Goal: Task Accomplishment & Management: Use online tool/utility

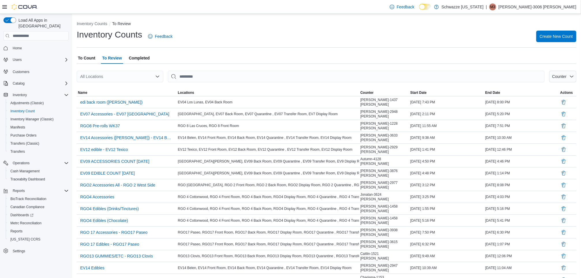
click at [90, 60] on span "To Count" at bounding box center [86, 58] width 17 height 12
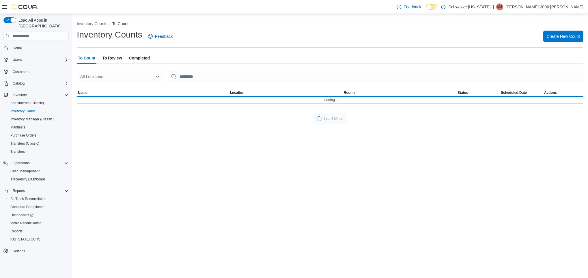
click at [94, 77] on div "All Locations" at bounding box center [120, 77] width 87 height 12
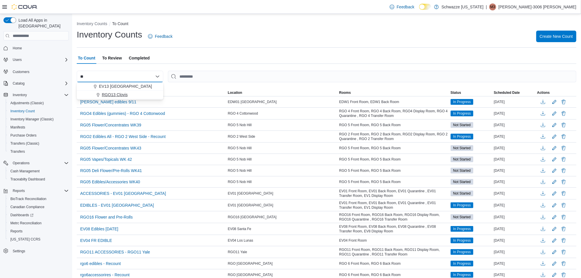
type input "**"
click at [103, 94] on span "RGO13 Clovis" at bounding box center [115, 95] width 26 height 6
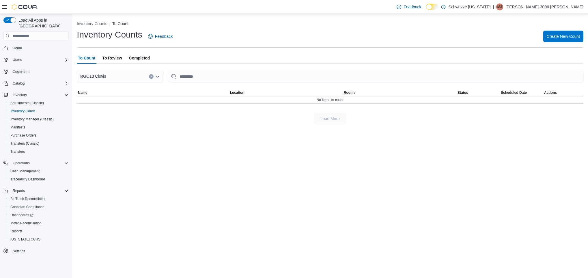
click at [109, 57] on span "To Review" at bounding box center [112, 58] width 20 height 12
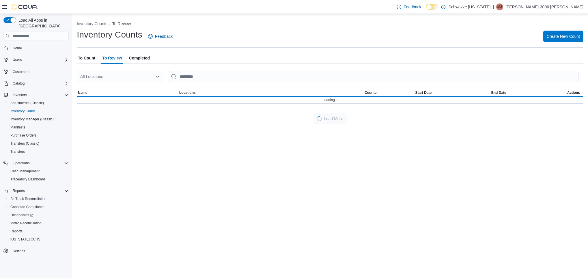
click at [121, 77] on div "All Locations" at bounding box center [120, 77] width 87 height 12
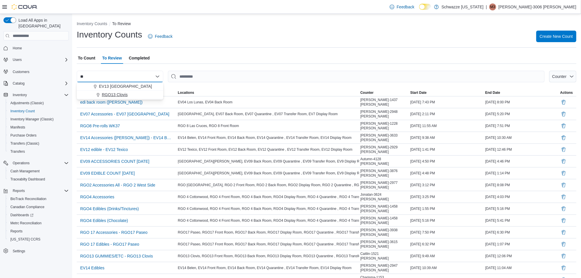
type input "**"
click at [115, 97] on span "RGO13 Clovis" at bounding box center [115, 95] width 26 height 6
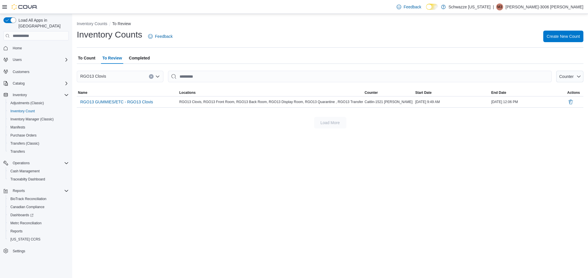
click at [133, 59] on span "Completed" at bounding box center [139, 58] width 21 height 12
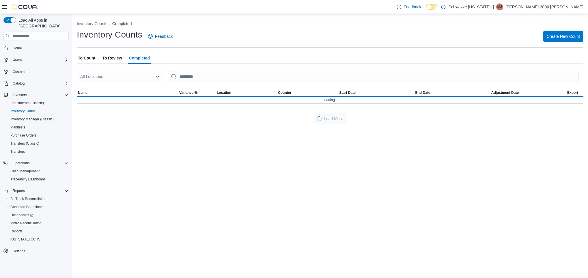
click at [127, 68] on div at bounding box center [330, 67] width 507 height 7
click at [126, 72] on div "All Locations" at bounding box center [120, 77] width 87 height 12
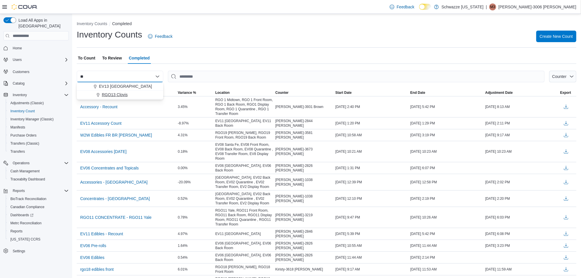
type input "**"
click at [115, 92] on span "RGO13 Clovis" at bounding box center [115, 95] width 26 height 6
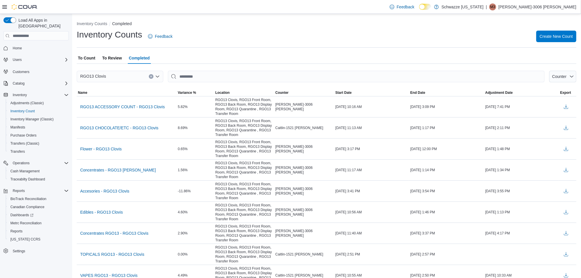
click at [91, 58] on span "To Count" at bounding box center [86, 58] width 17 height 12
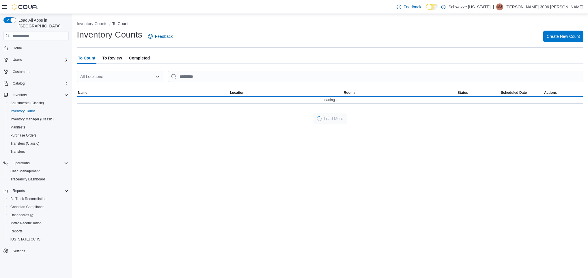
click at [139, 57] on span "Completed" at bounding box center [139, 58] width 21 height 12
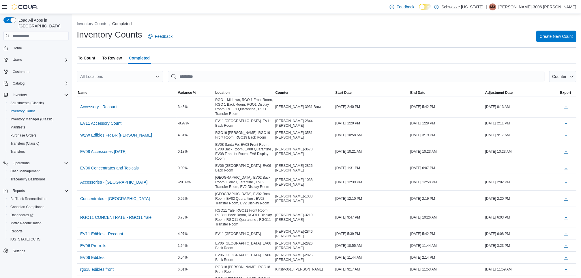
click at [83, 57] on span "To Count" at bounding box center [86, 58] width 17 height 12
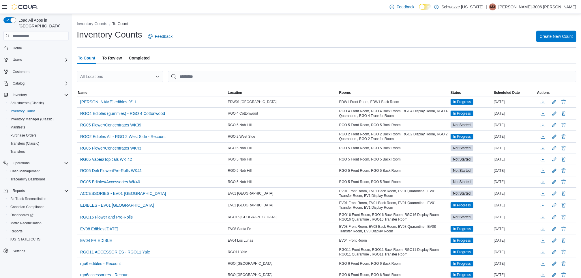
click at [114, 59] on span "To Review" at bounding box center [112, 58] width 20 height 12
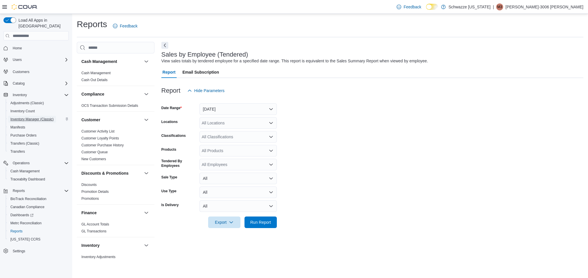
click at [41, 117] on span "Inventory Manager (Classic)" at bounding box center [31, 119] width 43 height 5
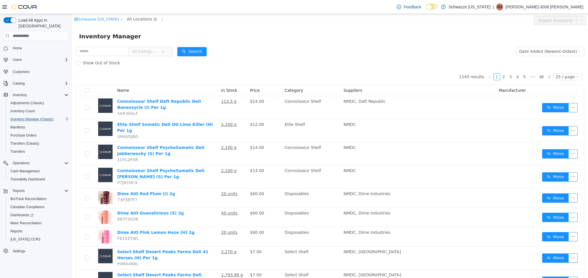
click at [138, 20] on span "All Locations" at bounding box center [139, 19] width 25 height 6
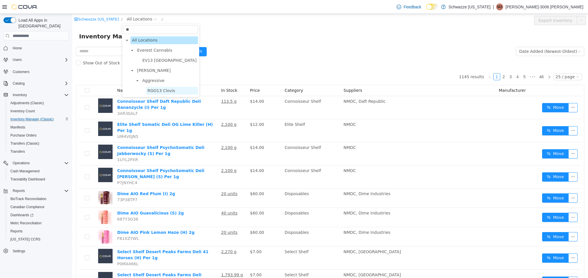
type input "**"
click at [154, 92] on span "RGO13 Clovis" at bounding box center [162, 90] width 28 height 5
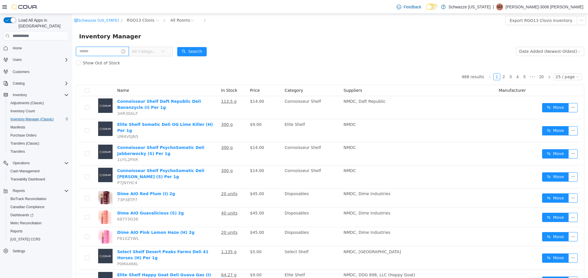
click at [92, 54] on input "text" at bounding box center [102, 51] width 53 height 9
click at [254, 57] on form "All Categories Date Added (Newest-Oldest) Search Show Out of Stock" at bounding box center [330, 57] width 508 height 23
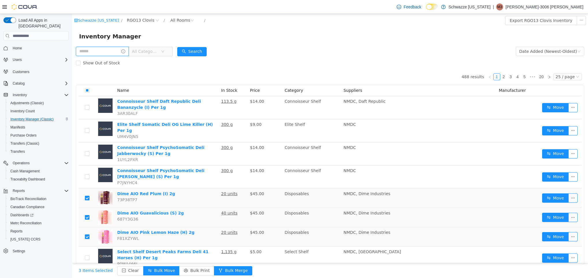
click at [114, 51] on input "text" at bounding box center [102, 51] width 53 height 9
type input "****"
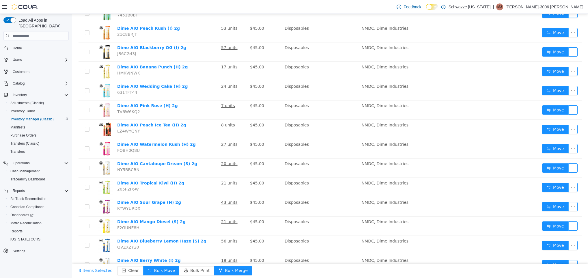
scroll to position [244, 0]
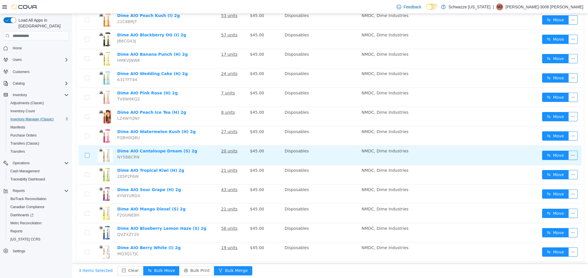
click at [87, 157] on label at bounding box center [87, 155] width 5 height 6
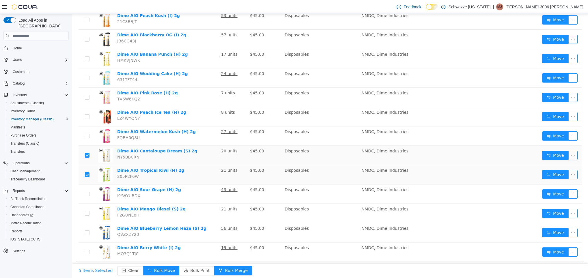
scroll to position [0, 0]
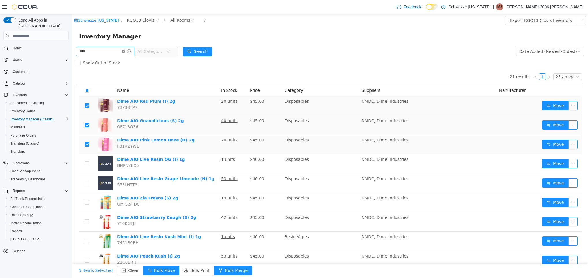
click at [125, 53] on icon "icon: close-circle" at bounding box center [123, 51] width 3 height 3
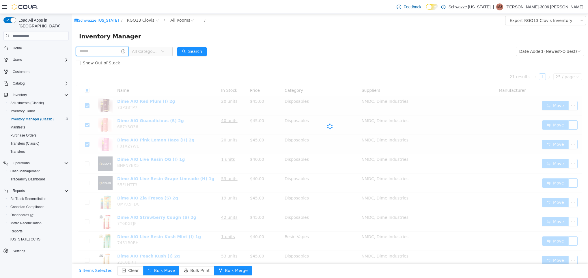
click at [123, 53] on input "text" at bounding box center [102, 51] width 53 height 9
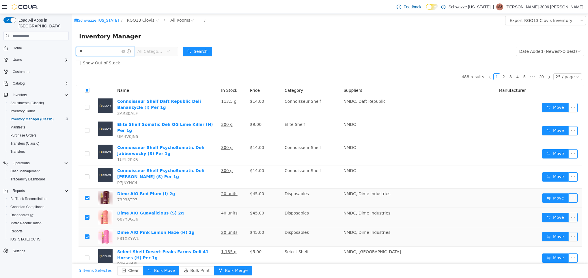
type input "*"
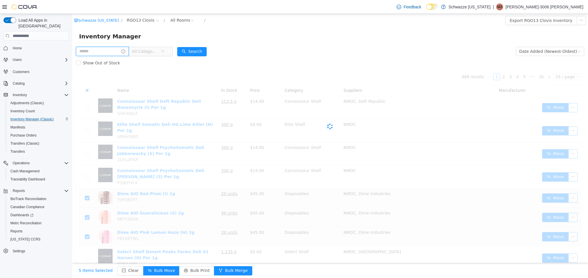
type input "*"
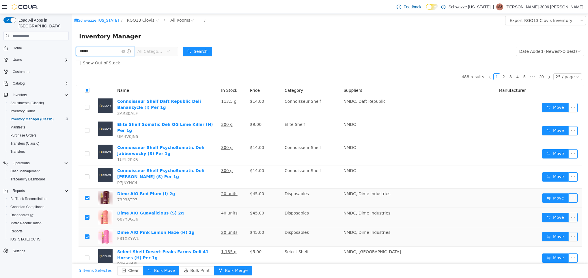
type input "******"
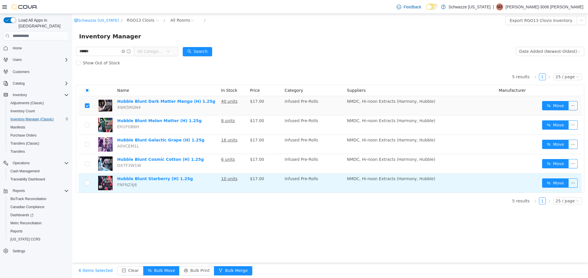
click at [89, 183] on td at bounding box center [87, 182] width 17 height 19
click at [87, 180] on td at bounding box center [87, 182] width 17 height 19
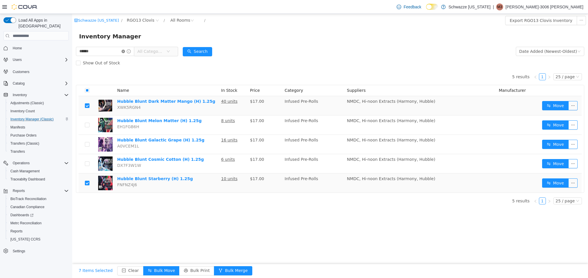
click at [125, 51] on icon "icon: close-circle" at bounding box center [123, 51] width 3 height 3
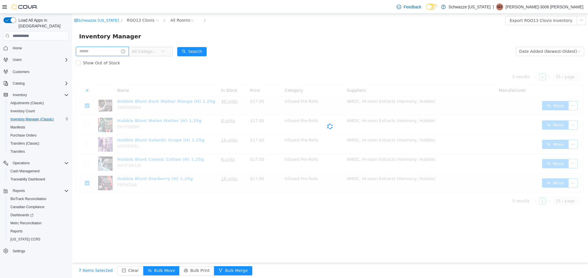
click at [118, 51] on input "text" at bounding box center [102, 51] width 53 height 9
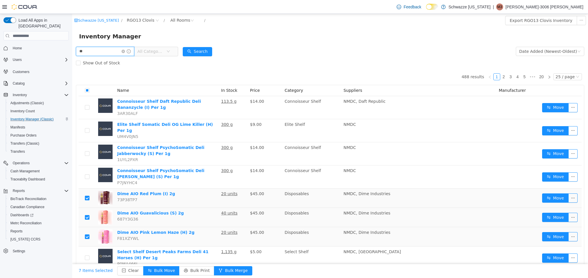
type input "**"
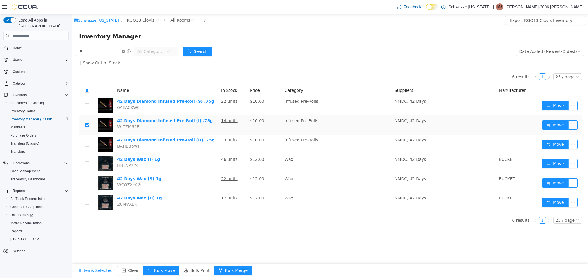
click at [125, 51] on icon "icon: close-circle" at bounding box center [123, 51] width 3 height 3
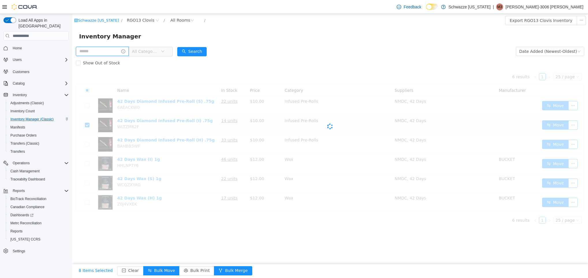
click at [117, 52] on input "text" at bounding box center [102, 51] width 53 height 9
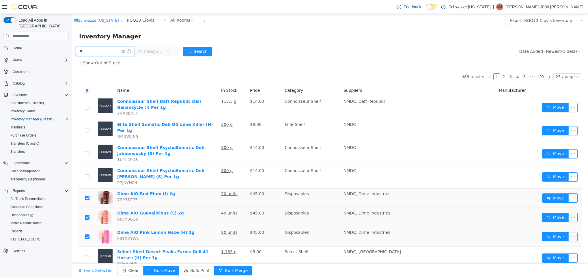
type input "*"
type input "*******"
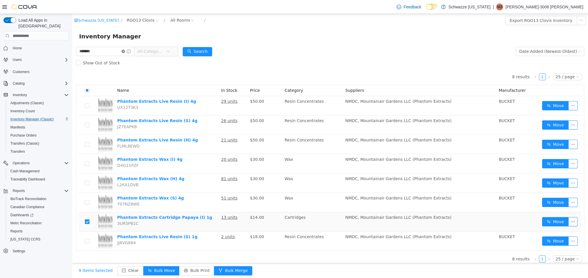
click at [125, 52] on icon "icon: close-circle" at bounding box center [123, 51] width 3 height 3
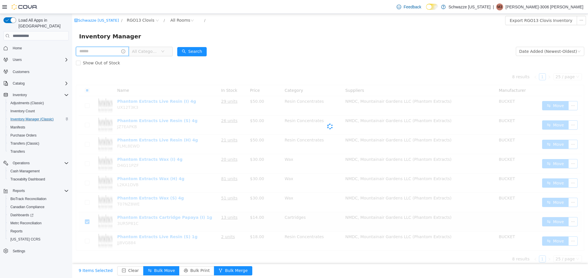
click at [116, 53] on input "text" at bounding box center [102, 51] width 53 height 9
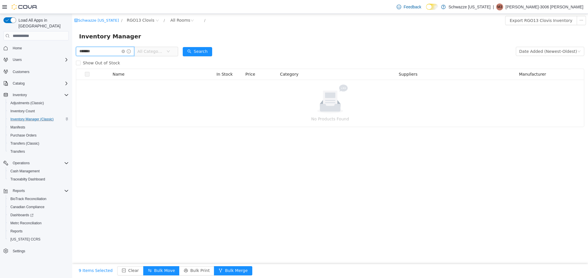
type input "*******"
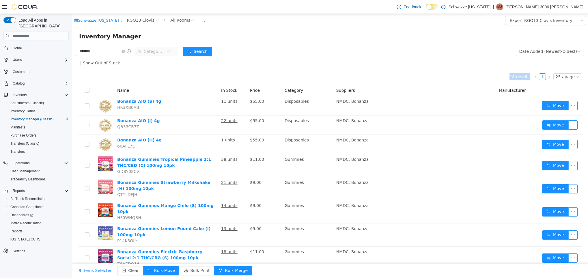
drag, startPoint x: 581, startPoint y: 61, endPoint x: 586, endPoint y: 103, distance: 42.8
click at [586, 103] on html "Schwazze [US_STATE] / RGO13 Clovis / All Rooms / Export RGO13 Clovis Inventory …" at bounding box center [330, 146] width 516 height 264
drag, startPoint x: 586, startPoint y: 103, endPoint x: 462, endPoint y: 44, distance: 137.5
click at [462, 44] on div "Inventory Manager" at bounding box center [330, 36] width 516 height 18
click at [125, 50] on icon "icon: close-circle" at bounding box center [123, 51] width 3 height 3
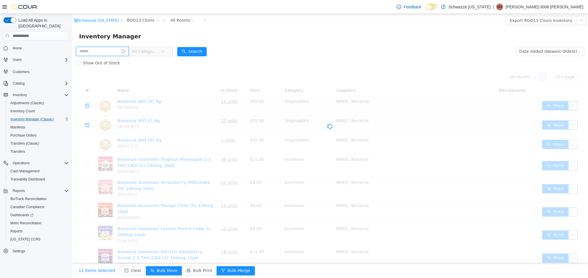
click at [113, 53] on input "text" at bounding box center [102, 51] width 53 height 9
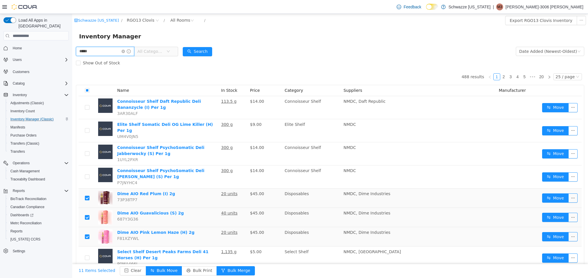
type input "*****"
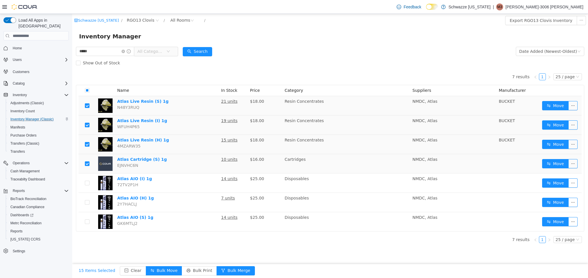
click at [89, 144] on td at bounding box center [87, 144] width 17 height 19
click at [84, 146] on td at bounding box center [87, 144] width 17 height 19
click at [125, 50] on icon "icon: close-circle" at bounding box center [123, 51] width 3 height 3
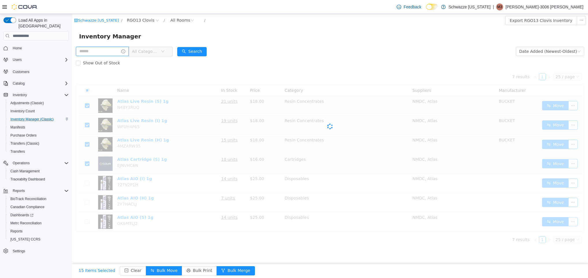
click at [115, 49] on input "text" at bounding box center [102, 51] width 53 height 9
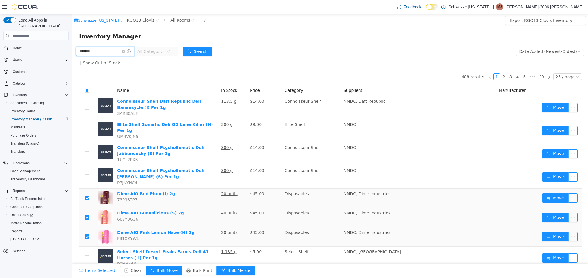
type input "*******"
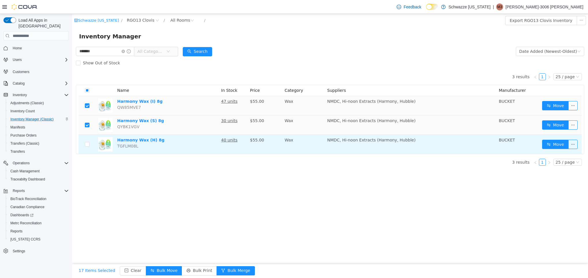
click at [84, 142] on td at bounding box center [87, 144] width 17 height 19
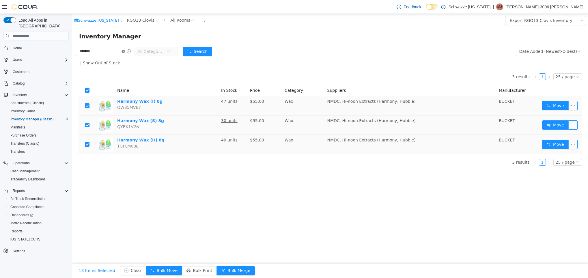
click at [125, 52] on icon "icon: close-circle" at bounding box center [123, 51] width 3 height 3
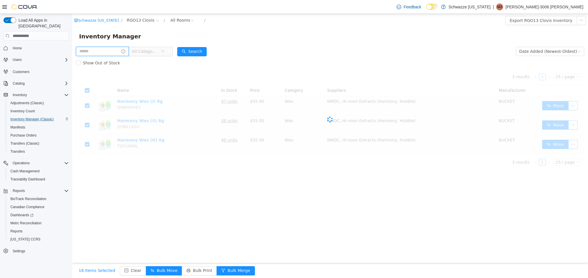
click at [116, 52] on input "text" at bounding box center [102, 51] width 53 height 9
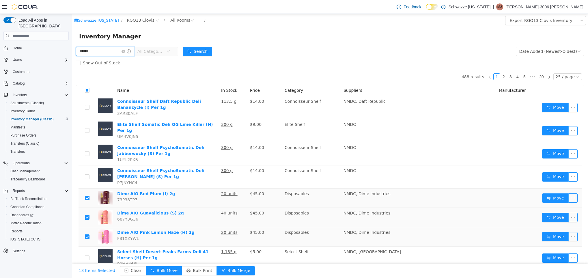
type input "******"
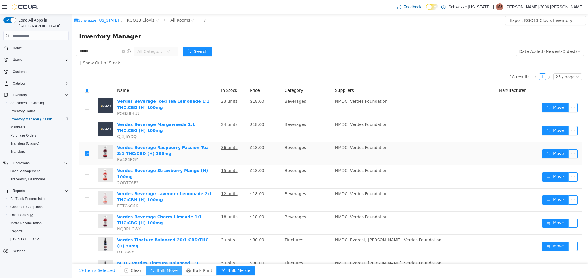
click at [161, 267] on button "Bulk Move" at bounding box center [164, 270] width 36 height 9
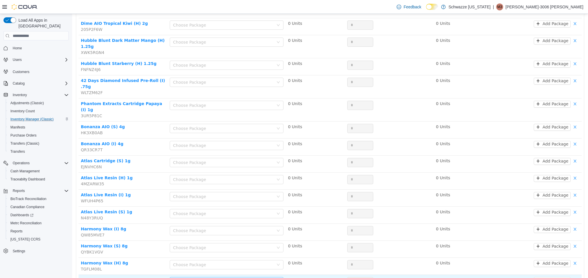
click at [193, 278] on div "Choose Package" at bounding box center [223, 282] width 100 height 6
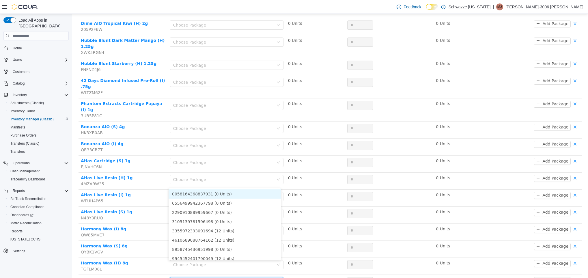
scroll to position [12, 0]
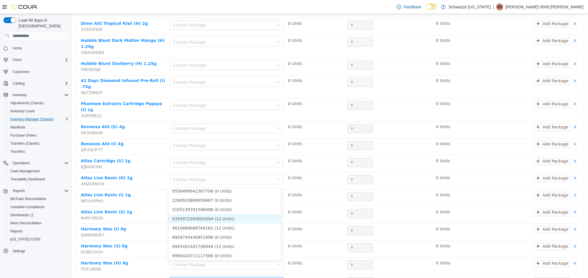
click at [229, 218] on li "3355972393091694 (12 Units)" at bounding box center [225, 218] width 112 height 9
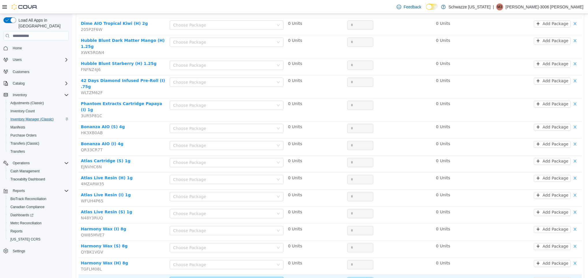
click at [352, 277] on input "*" at bounding box center [360, 281] width 25 height 9
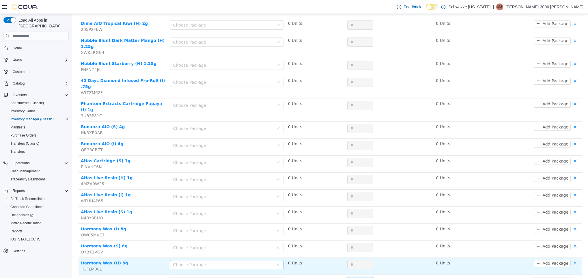
click at [258, 262] on div "Choose Package" at bounding box center [223, 265] width 100 height 6
type input "**"
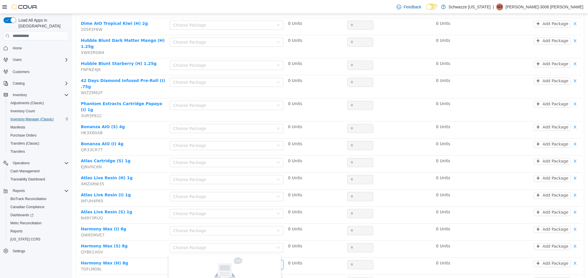
type input "*"
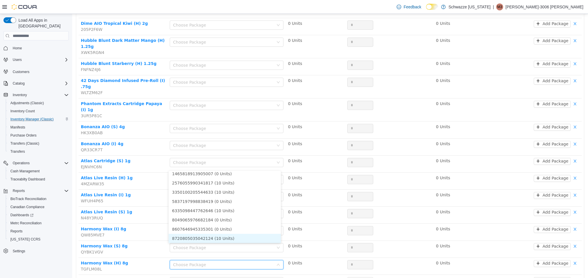
click at [227, 238] on li "8720805035042124 (10 Units)" at bounding box center [225, 238] width 112 height 9
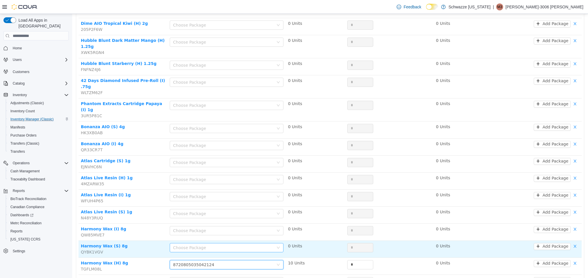
click at [221, 245] on div "Choose Package" at bounding box center [223, 248] width 100 height 6
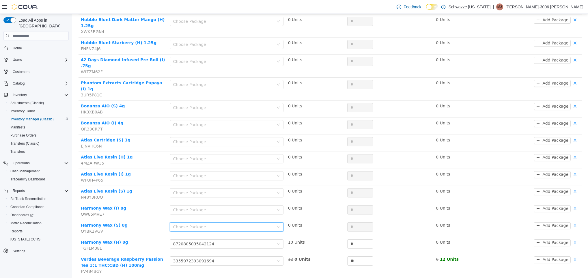
scroll to position [182, 0]
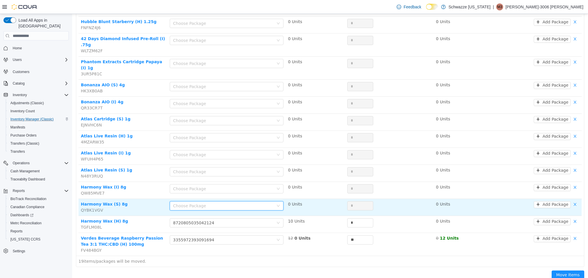
click at [205, 203] on div "Choose Package" at bounding box center [223, 206] width 100 height 6
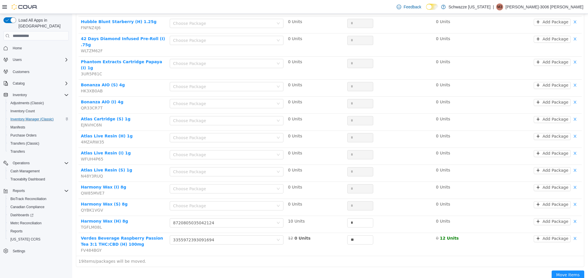
click at [264, 267] on div "Move Items" at bounding box center [329, 276] width 515 height 18
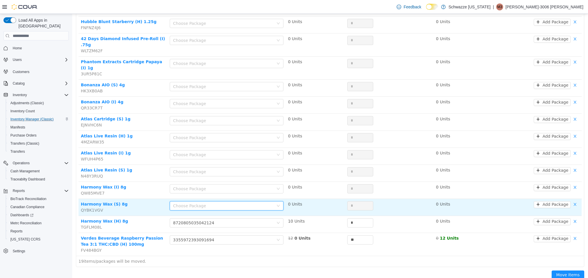
click at [238, 201] on div "Choose Package" at bounding box center [224, 205] width 103 height 9
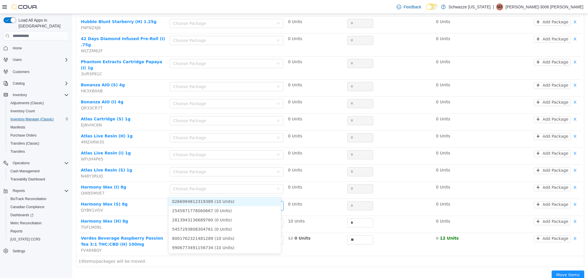
click at [232, 204] on li "0266994812319389 (10 Units)" at bounding box center [225, 201] width 112 height 9
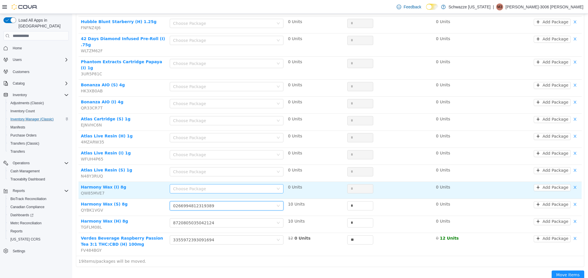
click at [219, 186] on div "Choose Package" at bounding box center [223, 189] width 100 height 6
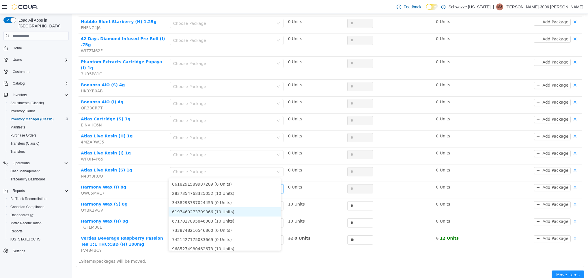
click at [229, 211] on li "6197460273709366 (10 Units)" at bounding box center [225, 211] width 112 height 9
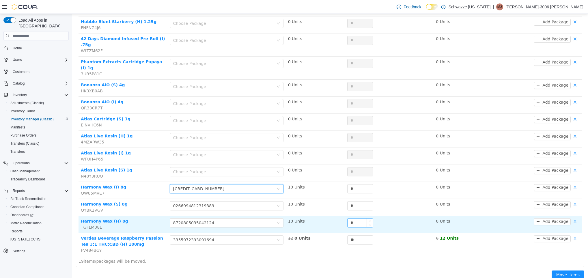
click at [348, 219] on input "*" at bounding box center [360, 223] width 25 height 9
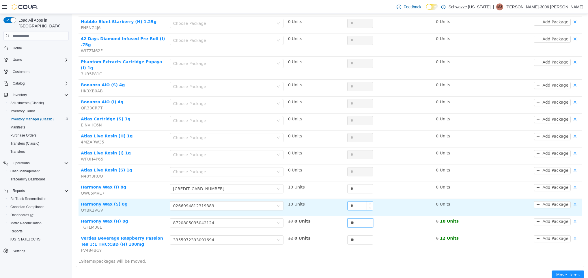
type input "**"
click at [348, 201] on input "*" at bounding box center [360, 205] width 25 height 9
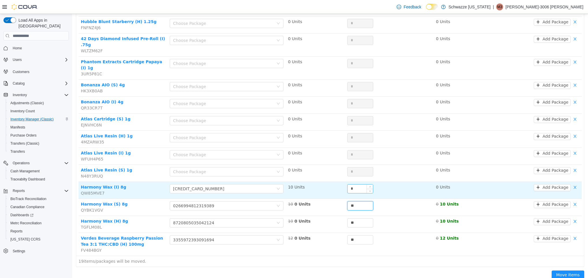
type input "**"
click at [348, 184] on input "*" at bounding box center [360, 188] width 25 height 9
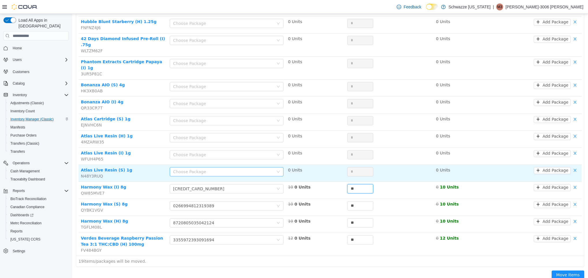
click at [224, 169] on div "Choose Package" at bounding box center [223, 172] width 100 height 6
type input "**"
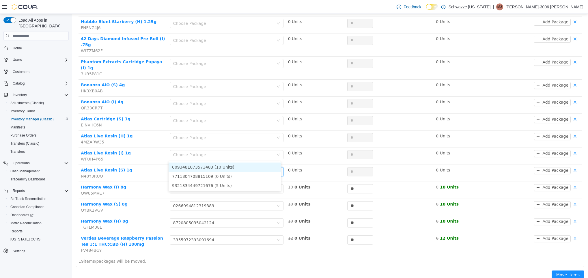
click at [257, 163] on li "0093481073573483 (10 Units)" at bounding box center [225, 167] width 112 height 9
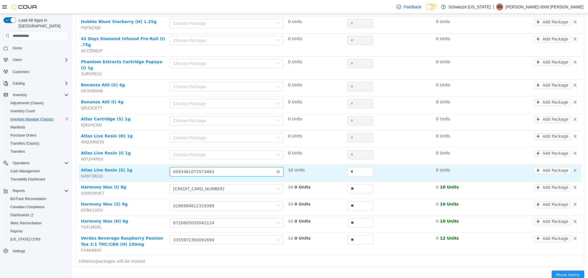
click at [247, 167] on div "Choose Package 0093481073573483" at bounding box center [224, 171] width 103 height 9
click at [571, 167] on button "button" at bounding box center [575, 170] width 9 height 7
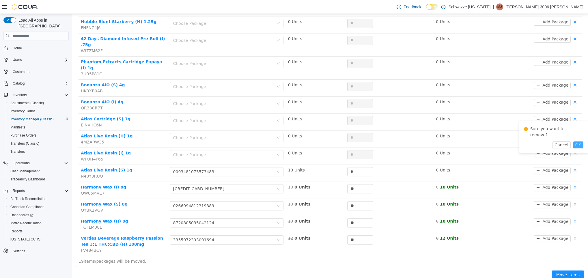
click at [575, 141] on button "OK" at bounding box center [578, 144] width 10 height 7
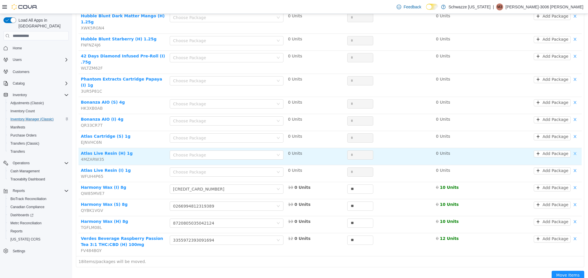
click at [571, 150] on button "button" at bounding box center [575, 153] width 9 height 7
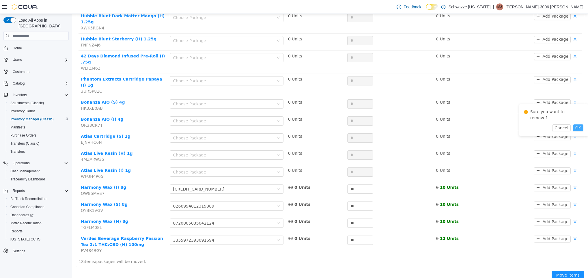
click at [573, 124] on button "OK" at bounding box center [578, 127] width 10 height 7
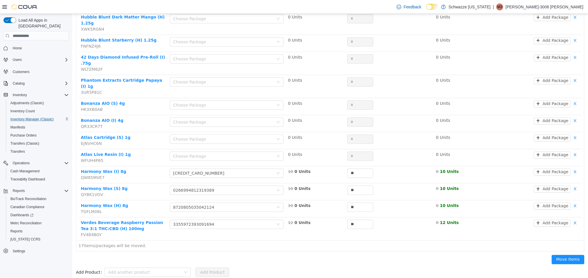
scroll to position [148, 0]
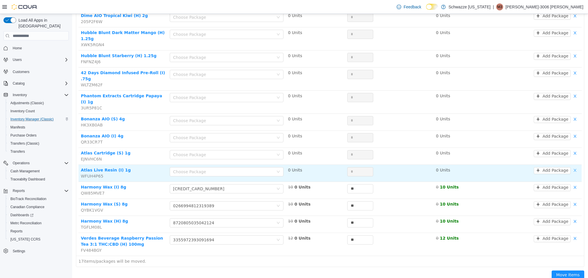
click at [571, 167] on button "button" at bounding box center [575, 170] width 9 height 7
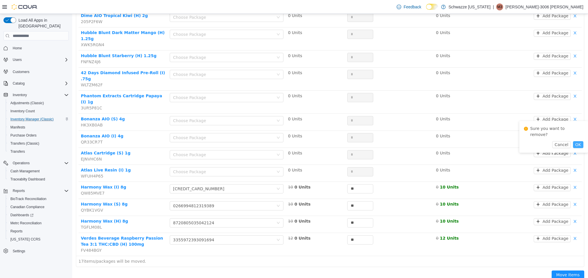
click at [573, 141] on button "OK" at bounding box center [578, 144] width 10 height 7
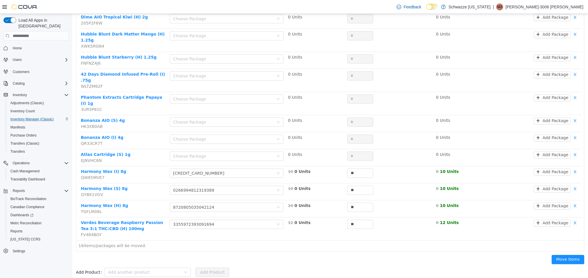
scroll to position [131, 0]
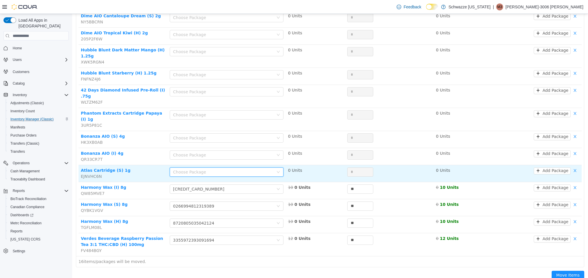
click at [197, 168] on div "Choose Package" at bounding box center [224, 172] width 103 height 9
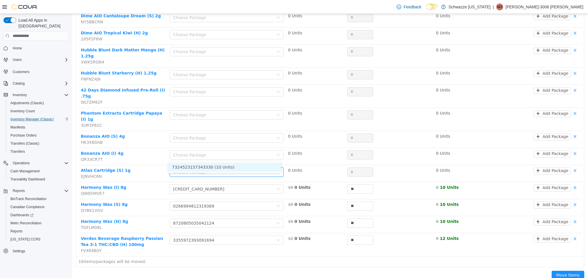
click at [217, 166] on li "7324523157343330 (10 Units)" at bounding box center [225, 167] width 112 height 9
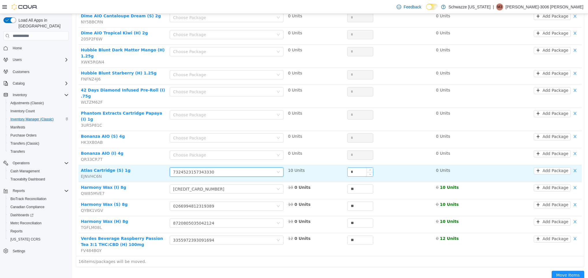
click at [348, 168] on input "*" at bounding box center [360, 172] width 25 height 9
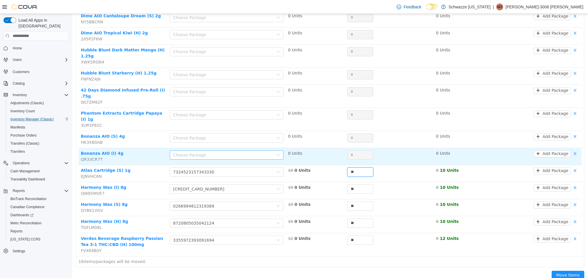
click at [267, 152] on div "Choose Package" at bounding box center [223, 155] width 100 height 6
type input "**"
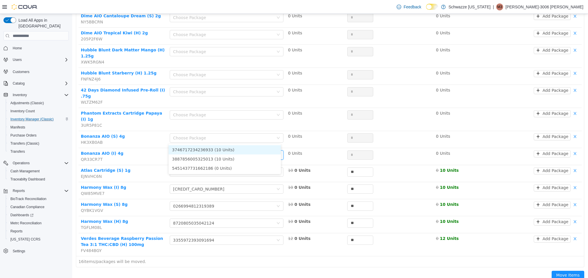
click at [244, 146] on li "3746717234236933 (10 Units)" at bounding box center [225, 149] width 112 height 9
click at [244, 146] on body "Schwazze [US_STATE] / RGO13 Clovis / Move / Inventory Manager Bulk Move Locatio…" at bounding box center [330, 15] width 516 height 264
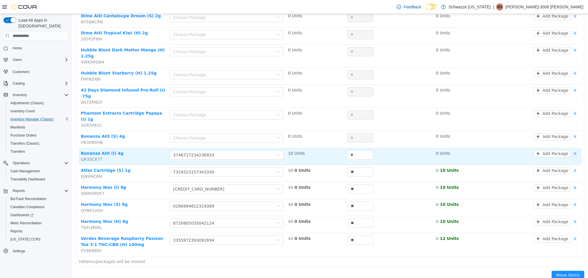
click at [329, 148] on td "10 Units" at bounding box center [315, 156] width 59 height 17
click at [348, 151] on input "*" at bounding box center [360, 155] width 25 height 9
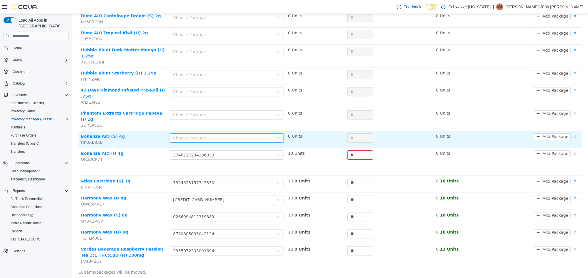
click at [270, 134] on div "Choose Package" at bounding box center [224, 138] width 103 height 9
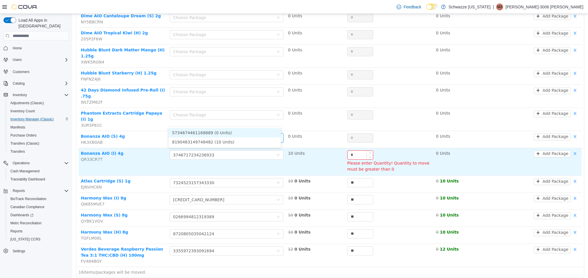
click at [348, 151] on input "*" at bounding box center [360, 155] width 25 height 9
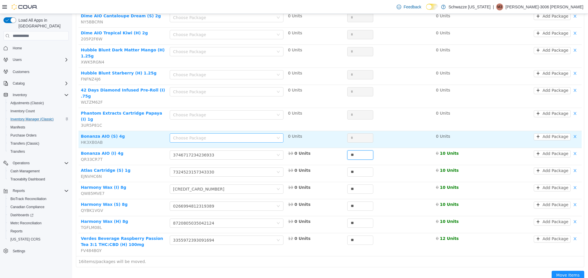
click at [252, 135] on div "Choose Package" at bounding box center [223, 138] width 100 height 6
type input "**"
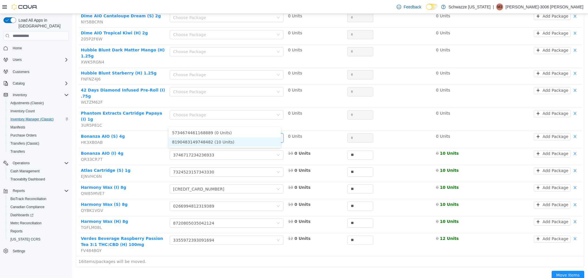
click at [238, 143] on li "8190483149748482 (10 Units)" at bounding box center [225, 141] width 112 height 9
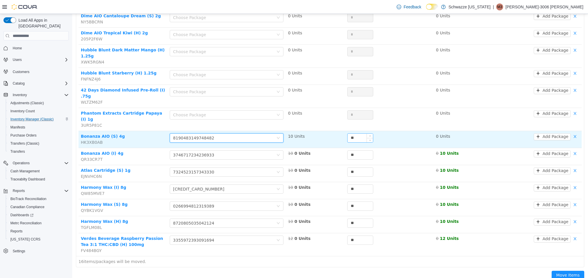
click at [348, 134] on input "**" at bounding box center [360, 138] width 25 height 9
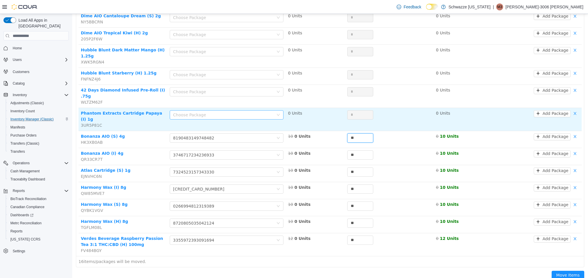
click at [238, 112] on div "Choose Package" at bounding box center [223, 115] width 100 height 6
type input "**"
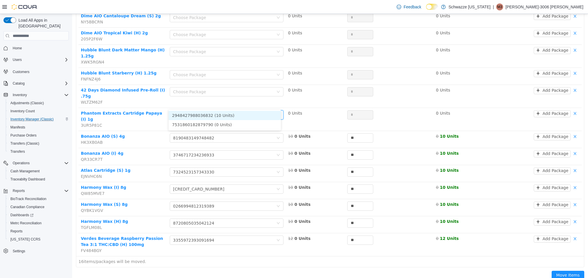
click at [237, 116] on li "2948427988036832 (10 Units)" at bounding box center [225, 115] width 112 height 9
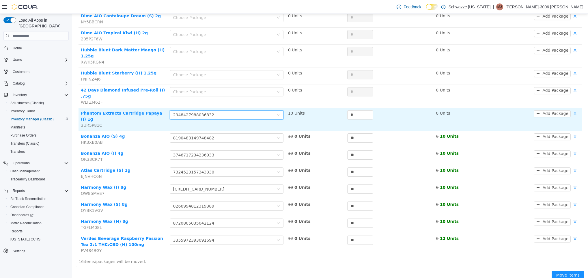
click at [345, 108] on td "*" at bounding box center [389, 119] width 89 height 23
click at [348, 111] on input "*" at bounding box center [360, 115] width 25 height 9
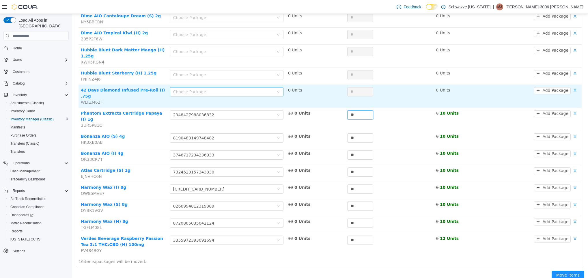
type input "**"
click at [255, 90] on div "Choose Package" at bounding box center [224, 91] width 103 height 9
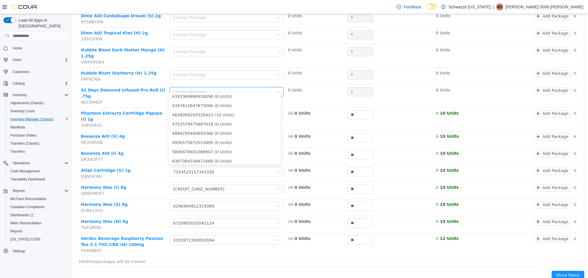
scroll to position [120, 0]
click at [238, 120] on li "4638069243326423 (10 Units)" at bounding box center [225, 117] width 112 height 9
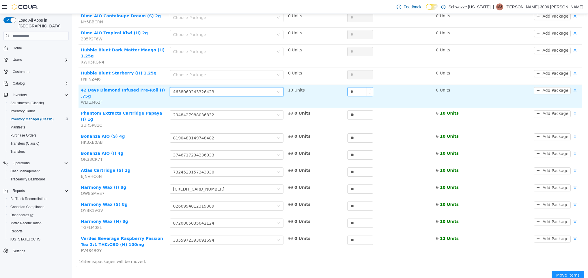
click at [348, 87] on input "*" at bounding box center [360, 91] width 25 height 9
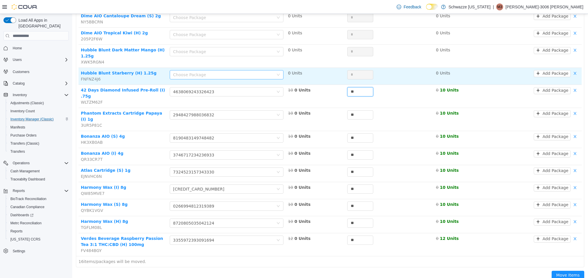
click at [204, 72] on div "Choose Package" at bounding box center [223, 75] width 100 height 6
type input "**"
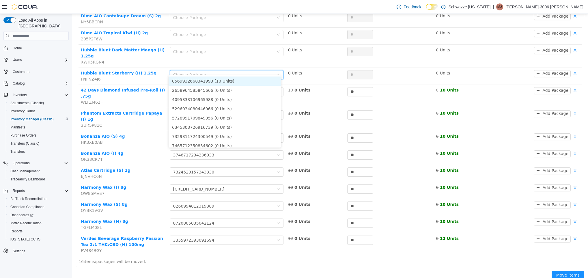
click at [235, 83] on li "0569932668341993 (10 Units)" at bounding box center [225, 80] width 112 height 9
click at [235, 83] on body "Schwazze [US_STATE] / RGO13 Clovis / Move / Inventory Manager Bulk Move Locatio…" at bounding box center [330, 15] width 516 height 264
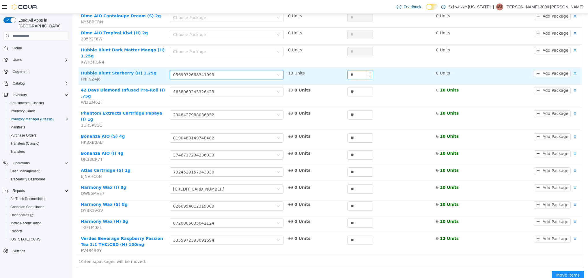
click at [348, 70] on input "*" at bounding box center [360, 74] width 25 height 9
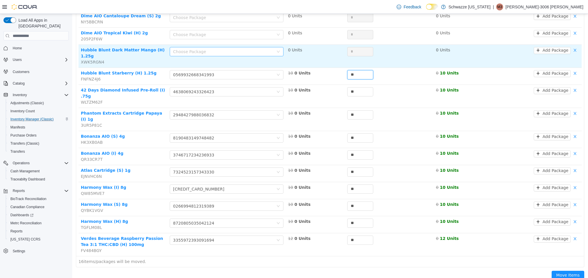
type input "**"
click at [249, 56] on div "Choose Package" at bounding box center [224, 51] width 103 height 9
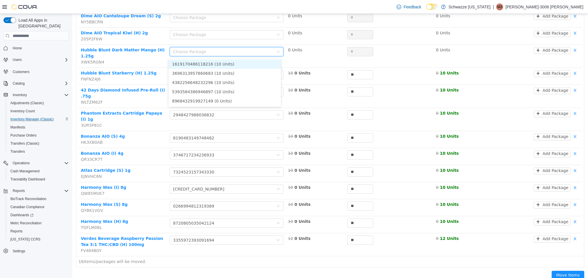
click at [235, 67] on li "1619170486118216 (10 Units)" at bounding box center [225, 63] width 112 height 9
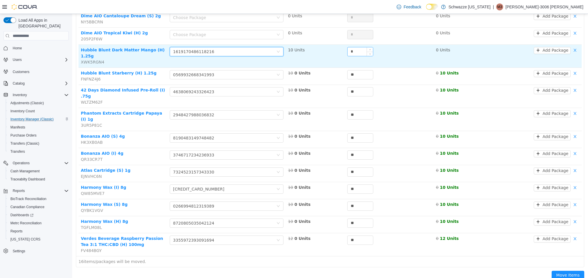
click at [348, 48] on div "*" at bounding box center [360, 51] width 25 height 9
click at [348, 52] on input "*" at bounding box center [360, 51] width 25 height 9
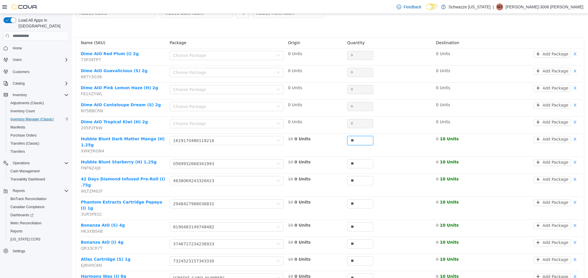
scroll to position [0, 0]
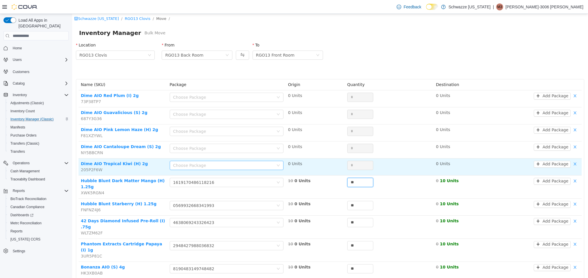
click at [227, 163] on div "Choose Package" at bounding box center [223, 166] width 100 height 6
type input "**"
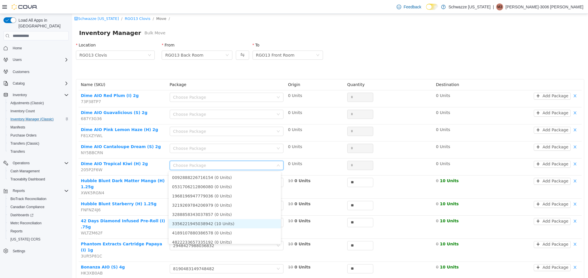
click at [226, 223] on li "3356221945038942 (10 Units)" at bounding box center [225, 223] width 112 height 9
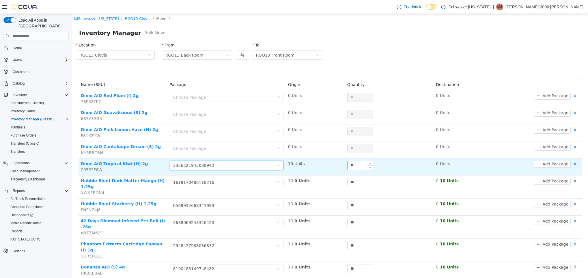
click at [348, 161] on div "*" at bounding box center [360, 165] width 26 height 9
click at [348, 164] on input "**" at bounding box center [360, 165] width 25 height 9
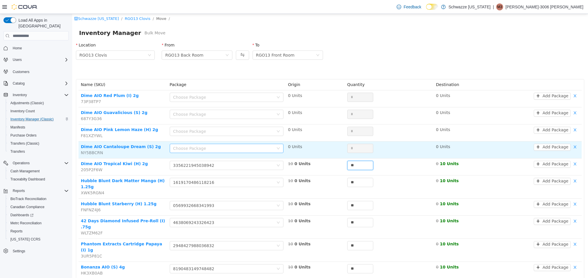
click at [263, 150] on div "Choose Package" at bounding box center [223, 148] width 100 height 6
type input "**"
type input "****"
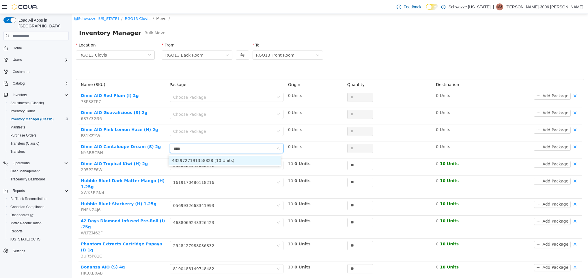
click at [259, 159] on li "4329727191358828 (10 Units)" at bounding box center [225, 160] width 112 height 9
click at [328, 72] on div "Location RGO13 Clovis From RGO13 Back Room To RGO13 Front Room" at bounding box center [329, 59] width 515 height 40
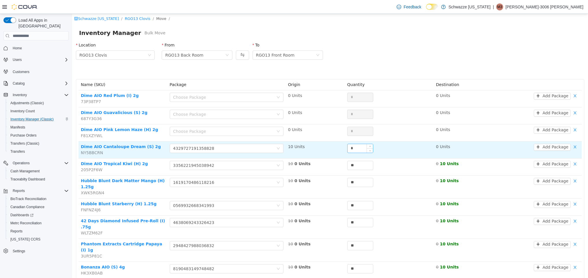
click at [348, 150] on input "*" at bounding box center [360, 148] width 25 height 9
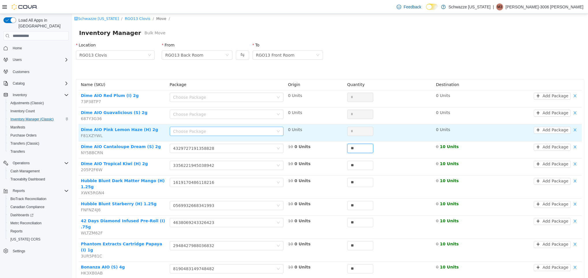
click at [248, 131] on div "Choose Package" at bounding box center [223, 131] width 100 height 6
type input "**"
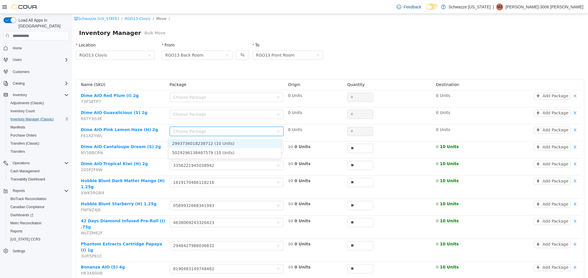
click at [246, 141] on li "2993736018238712 (10 Units)" at bounding box center [225, 143] width 112 height 9
click at [246, 141] on td "Choose Package 2993736018238712" at bounding box center [226, 132] width 118 height 17
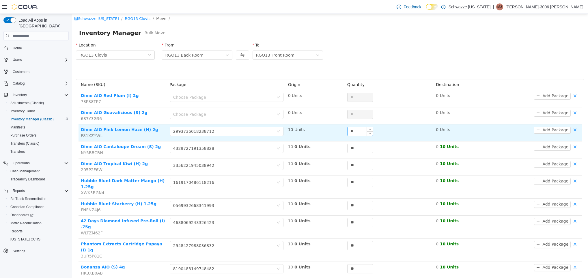
drag, startPoint x: 246, startPoint y: 141, endPoint x: 348, endPoint y: 129, distance: 102.0
drag, startPoint x: 348, startPoint y: 129, endPoint x: 346, endPoint y: 138, distance: 9.1
click at [347, 138] on div "*" at bounding box center [389, 133] width 84 height 12
click at [348, 130] on input "*" at bounding box center [360, 131] width 25 height 9
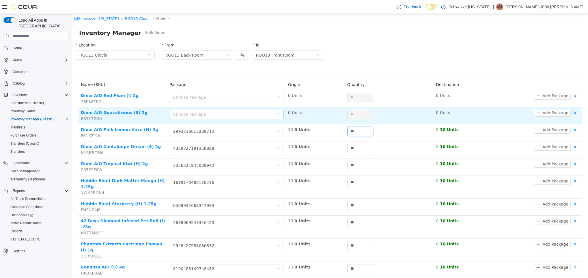
click at [264, 117] on div "Choose Package" at bounding box center [223, 114] width 100 height 6
type input "**"
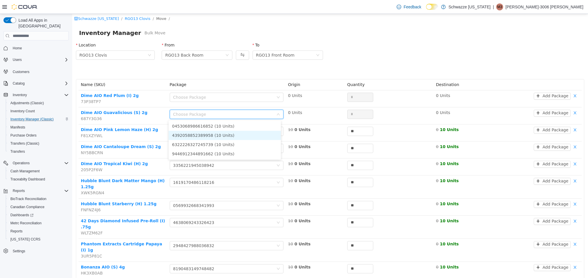
click at [244, 135] on li "4392058852389958 (10 Units)" at bounding box center [225, 135] width 112 height 9
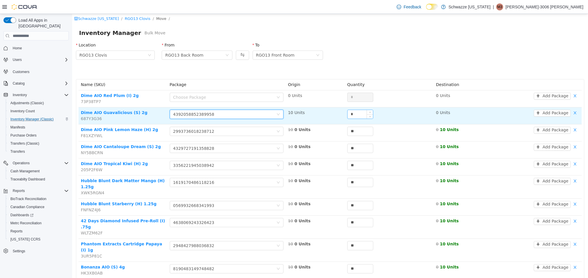
click at [348, 113] on input "*" at bounding box center [360, 114] width 25 height 9
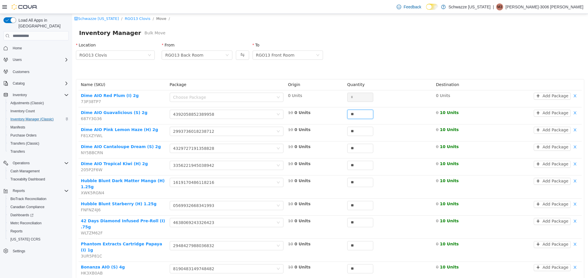
type input "**"
click at [239, 89] on th "Package" at bounding box center [226, 84] width 118 height 11
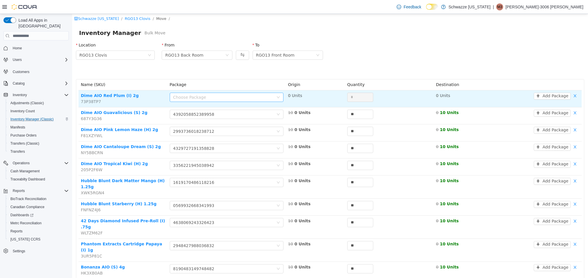
click at [238, 98] on div "Choose Package" at bounding box center [223, 97] width 100 height 6
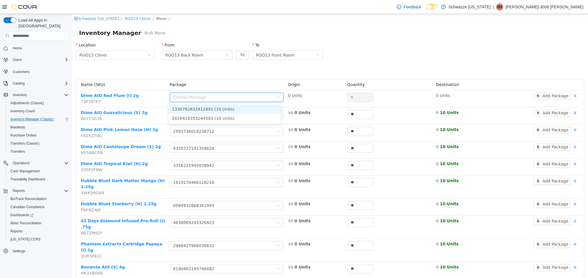
click at [233, 110] on li "1330782632412891 (10 Units)" at bounding box center [225, 109] width 112 height 9
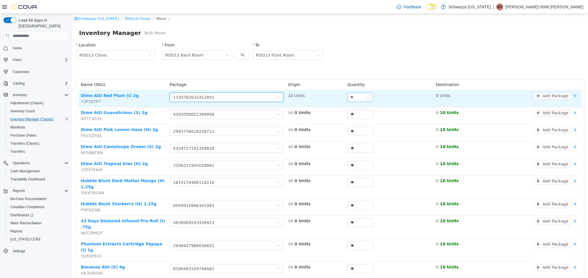
click at [348, 96] on input "*" at bounding box center [360, 97] width 25 height 9
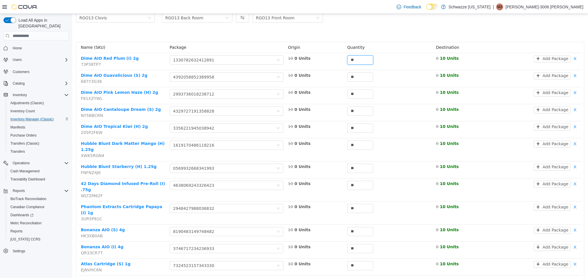
scroll to position [131, 0]
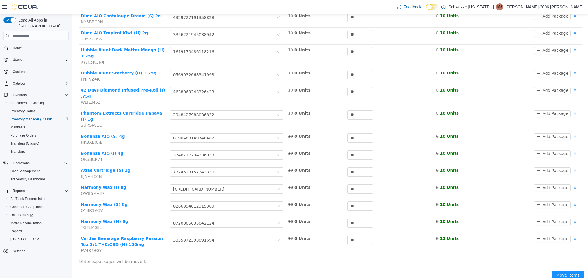
type input "**"
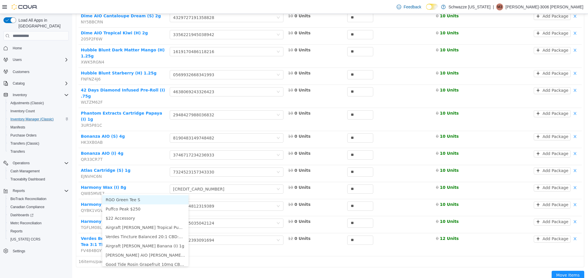
type input "*****"
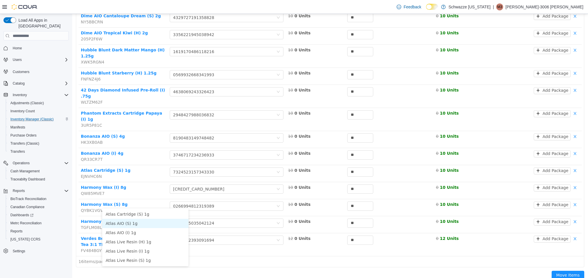
click at [153, 225] on li "Atlas AIO (S) 1g" at bounding box center [145, 223] width 86 height 9
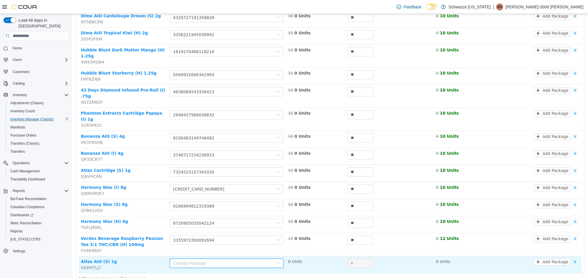
click at [197, 260] on div "Choose Package" at bounding box center [223, 263] width 100 height 6
click at [219, 259] on div "Choose Package" at bounding box center [227, 265] width 114 height 12
click at [216, 260] on div "Choose Package" at bounding box center [223, 263] width 100 height 6
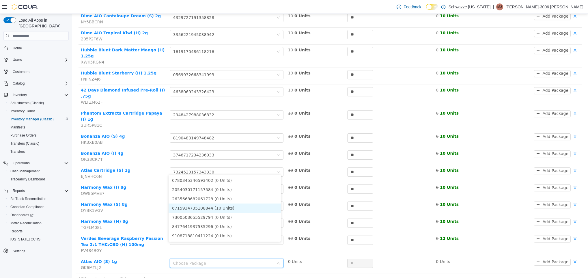
click at [229, 204] on li "6715934735108844 (10 Units)" at bounding box center [225, 208] width 112 height 9
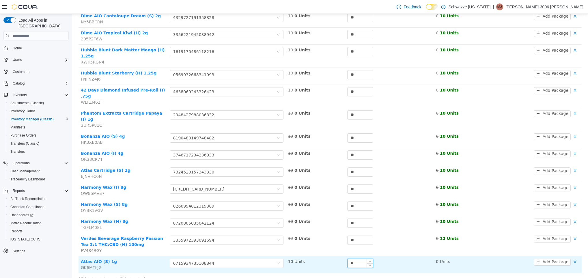
click at [348, 259] on input "*" at bounding box center [360, 263] width 25 height 9
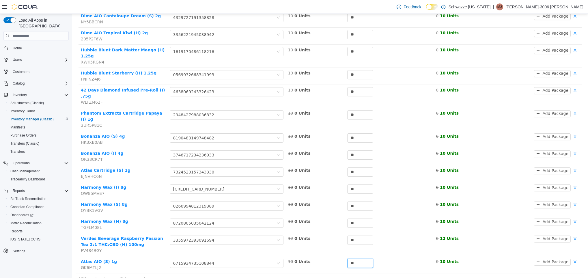
scroll to position [148, 0]
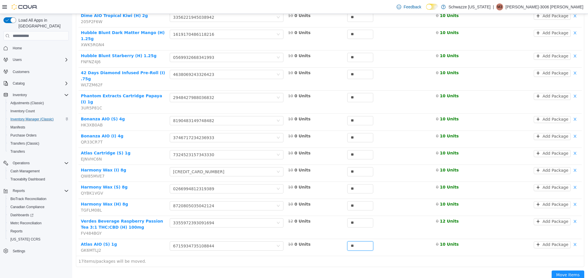
type input "**"
type input "*****"
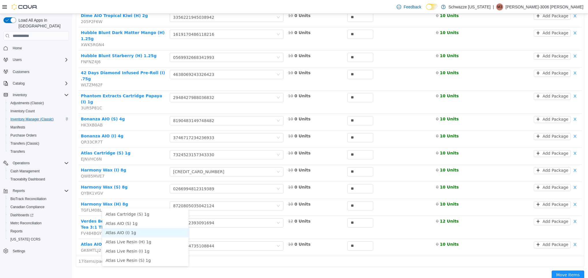
click at [135, 230] on li "Atlas AIO (I) 1g" at bounding box center [145, 232] width 86 height 9
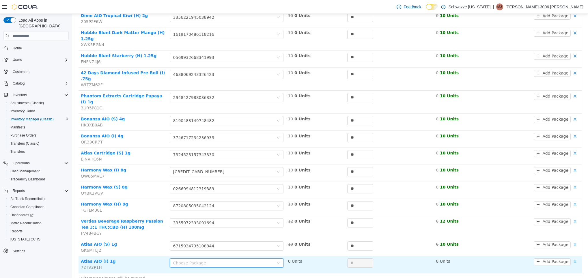
click at [203, 260] on div "Choose Package" at bounding box center [223, 263] width 100 height 6
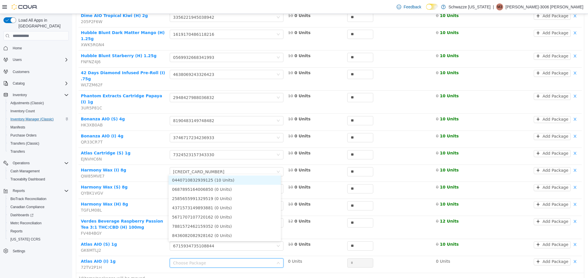
click at [221, 177] on li "0440710832939125 (10 Units)" at bounding box center [225, 180] width 112 height 9
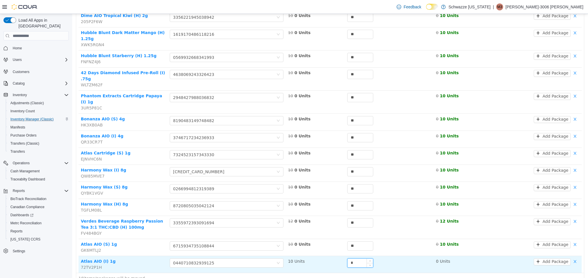
click at [348, 259] on input "*" at bounding box center [360, 263] width 25 height 9
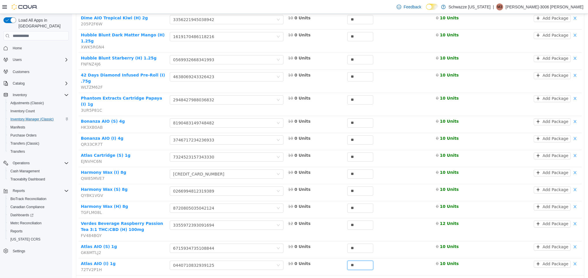
scroll to position [165, 0]
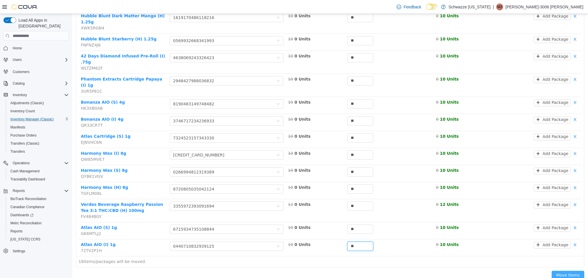
type input "**"
click at [567, 271] on button "Move Items" at bounding box center [568, 275] width 33 height 9
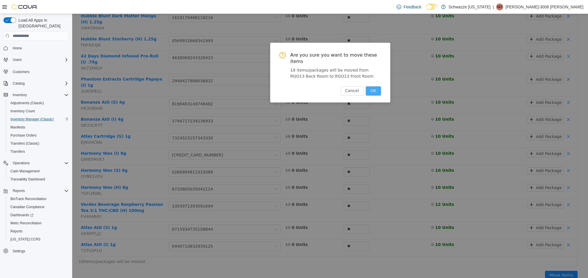
click at [375, 86] on button "OK" at bounding box center [373, 90] width 15 height 9
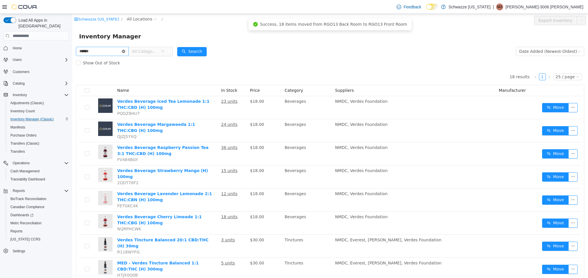
click at [125, 52] on icon "icon: close-circle" at bounding box center [123, 51] width 3 height 3
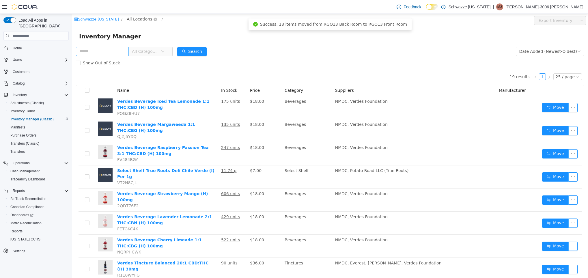
click at [130, 20] on span "All Locations" at bounding box center [139, 19] width 25 height 6
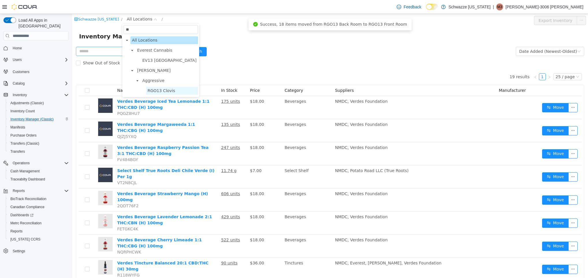
type input "**"
click at [149, 91] on span "RGO13 Clovis" at bounding box center [162, 90] width 28 height 5
